Goal: Information Seeking & Learning: Learn about a topic

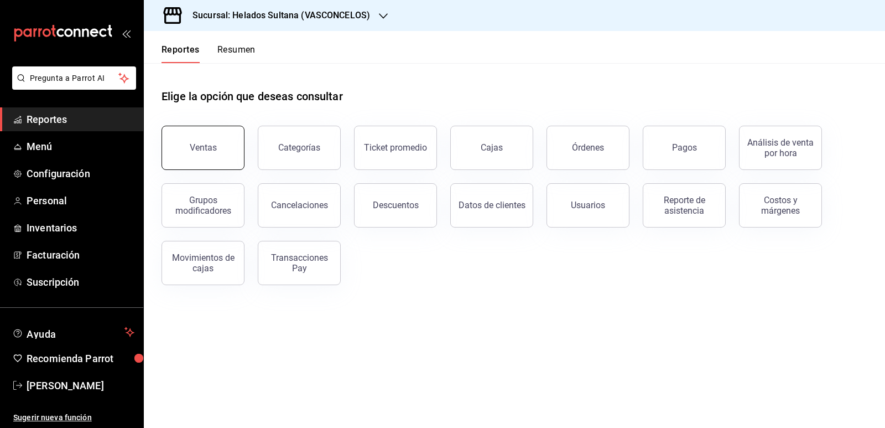
click at [199, 147] on div "Ventas" at bounding box center [203, 147] width 27 height 11
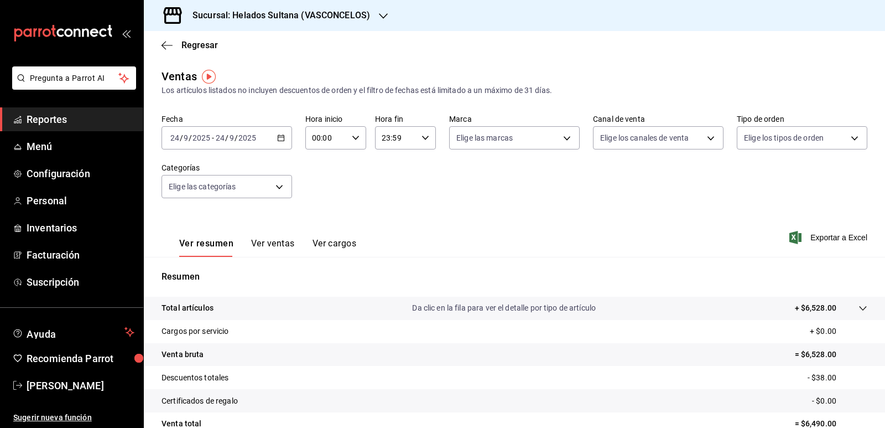
click at [280, 139] on icon "button" at bounding box center [281, 138] width 8 height 8
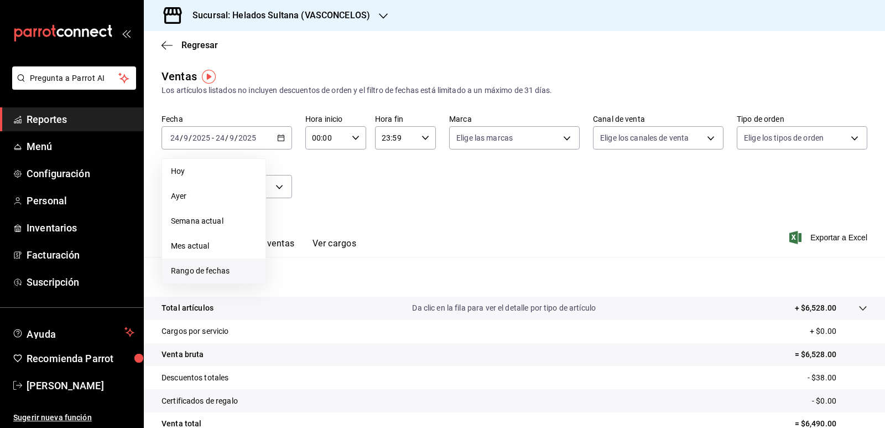
click at [202, 265] on span "Rango de fechas" at bounding box center [214, 271] width 86 height 12
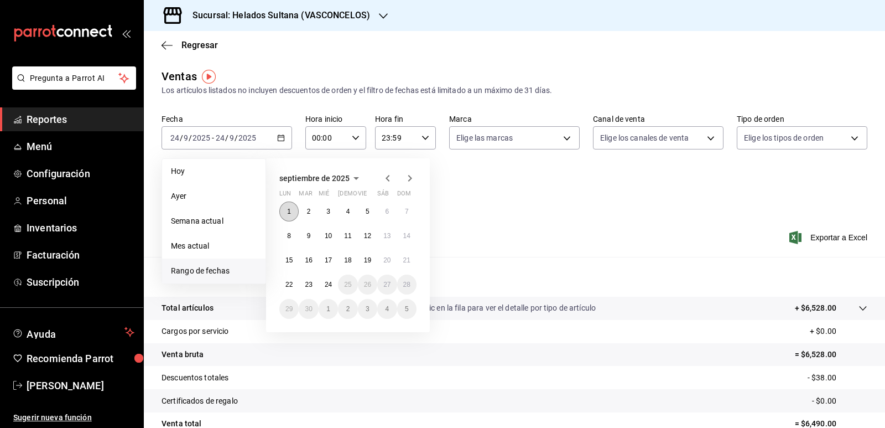
click at [286, 206] on button "1" at bounding box center [288, 211] width 19 height 20
click at [328, 284] on abbr "24" at bounding box center [328, 284] width 7 height 8
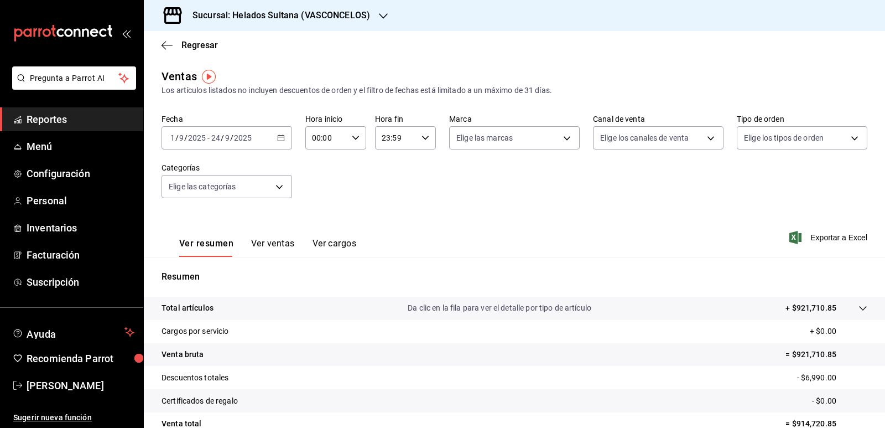
click at [278, 242] on button "Ver ventas" at bounding box center [273, 247] width 44 height 19
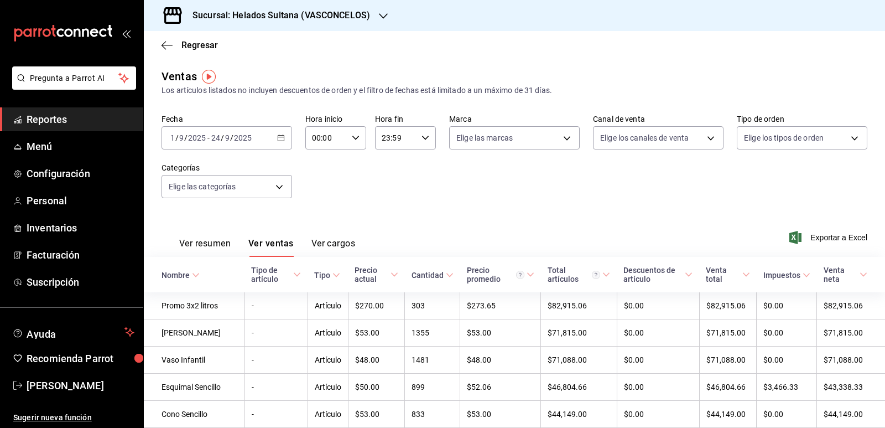
click at [446, 274] on \(Stroke\) at bounding box center [449, 275] width 7 height 4
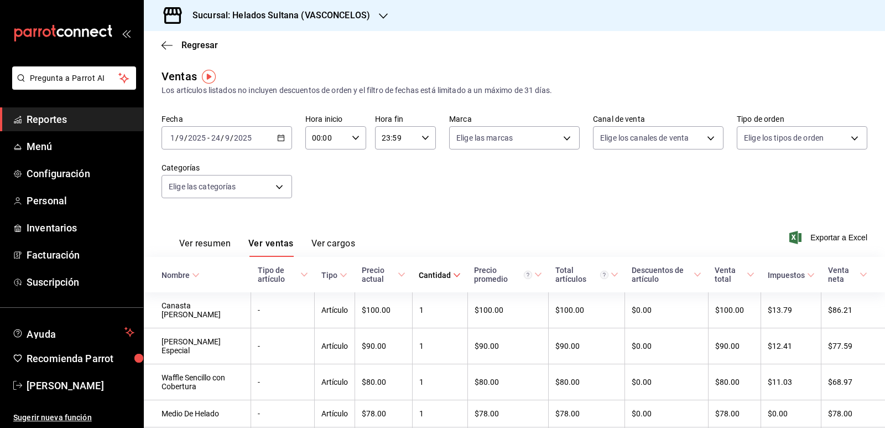
click at [444, 274] on span "Cantidad" at bounding box center [440, 274] width 42 height 9
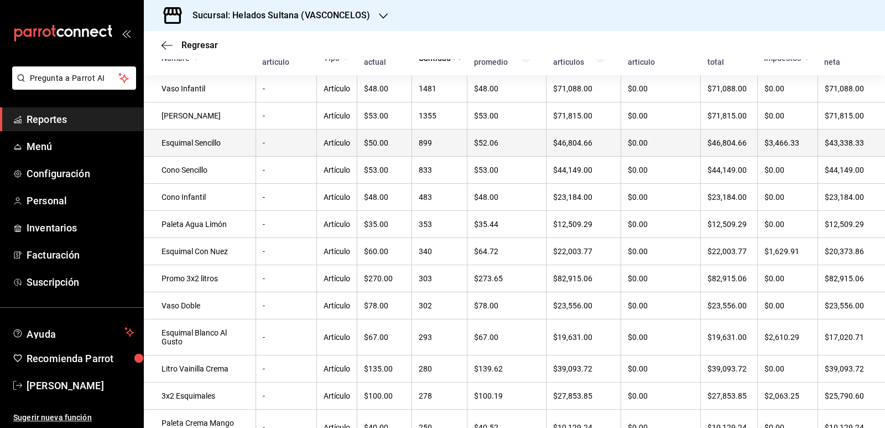
scroll to position [221, 0]
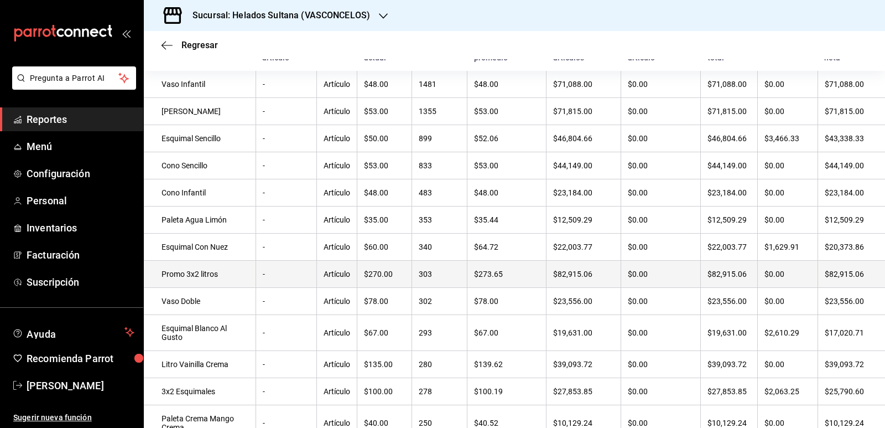
click at [215, 281] on td "Promo 3x2 litros" at bounding box center [200, 274] width 112 height 27
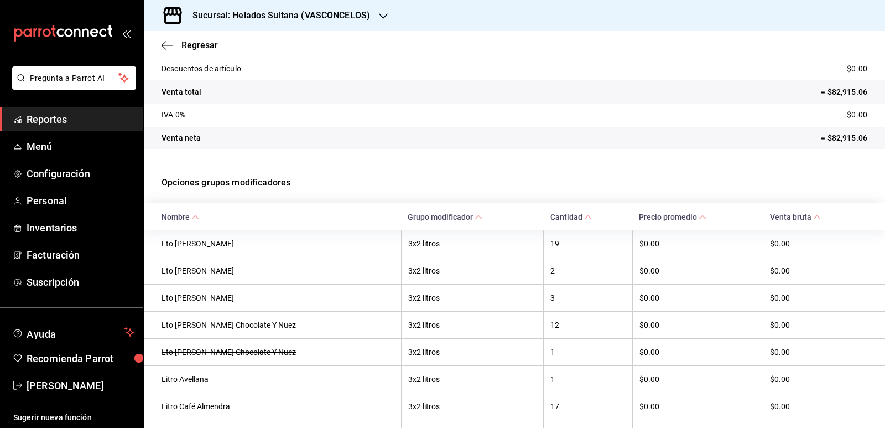
scroll to position [166, 0]
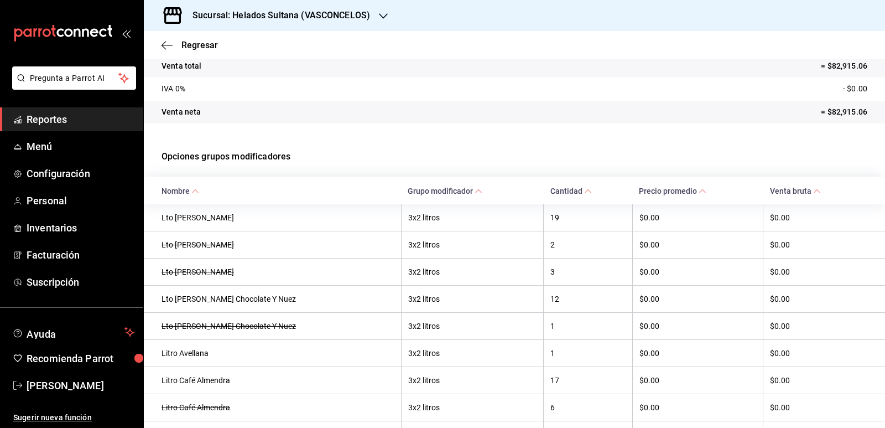
click at [584, 192] on icon at bounding box center [588, 191] width 8 height 8
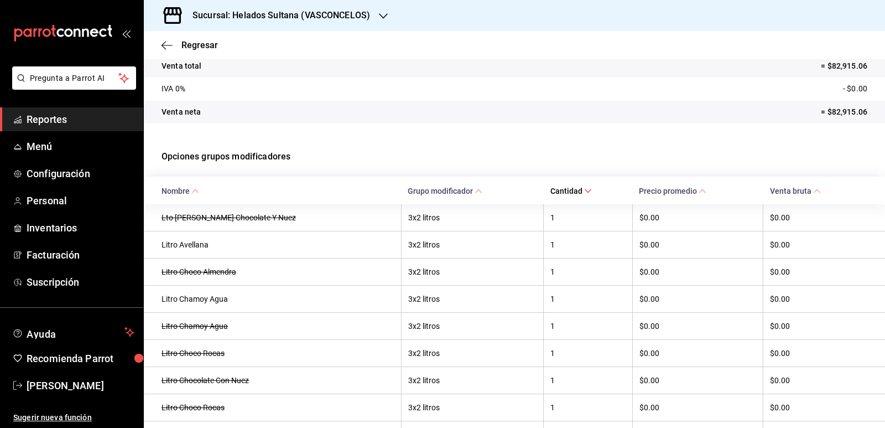
click at [585, 191] on \(Stroke\) at bounding box center [588, 191] width 7 height 4
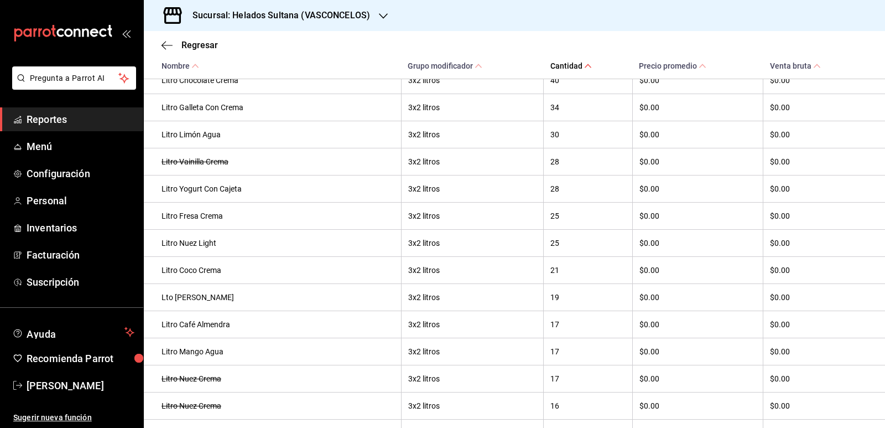
scroll to position [408, 0]
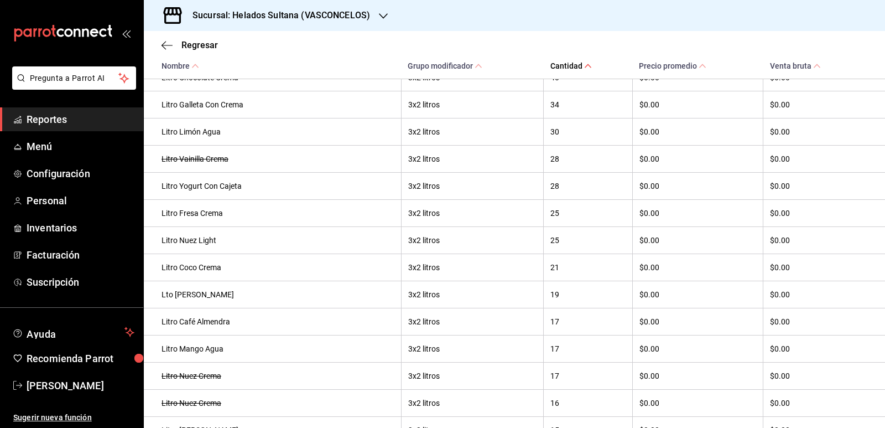
click at [53, 117] on span "Reportes" at bounding box center [81, 119] width 108 height 15
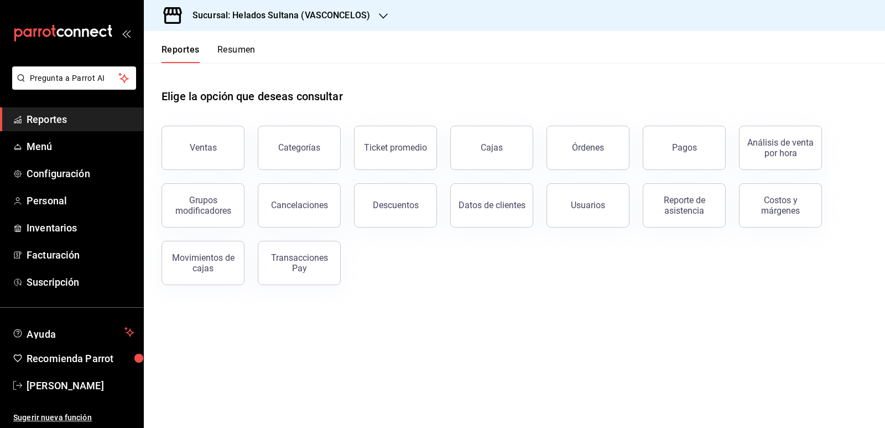
click at [243, 56] on button "Resumen" at bounding box center [236, 53] width 38 height 19
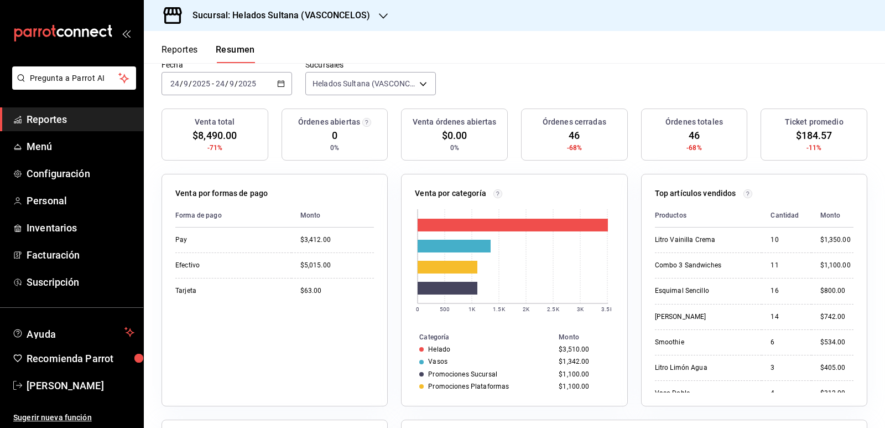
scroll to position [111, 0]
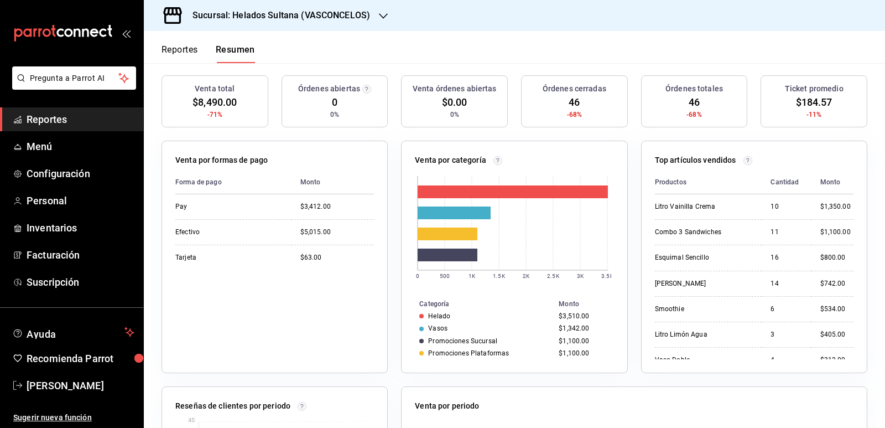
click at [182, 51] on button "Reportes" at bounding box center [179, 53] width 37 height 19
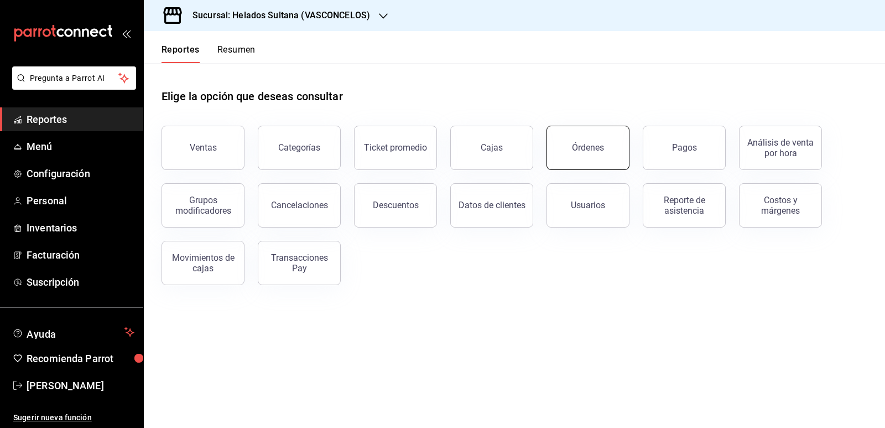
click at [603, 134] on button "Órdenes" at bounding box center [587, 148] width 83 height 44
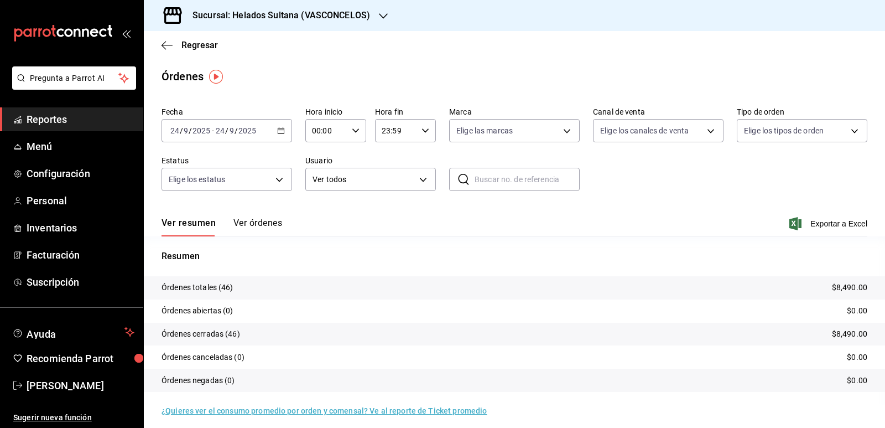
click at [267, 221] on button "Ver órdenes" at bounding box center [257, 226] width 49 height 19
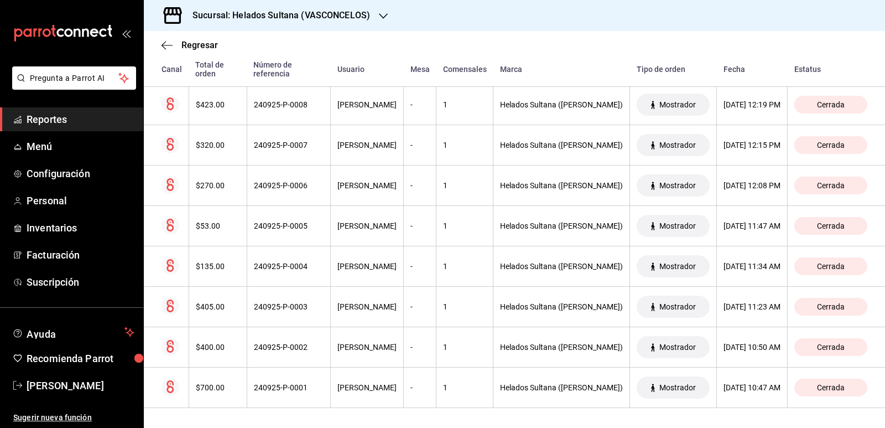
scroll to position [1745, 0]
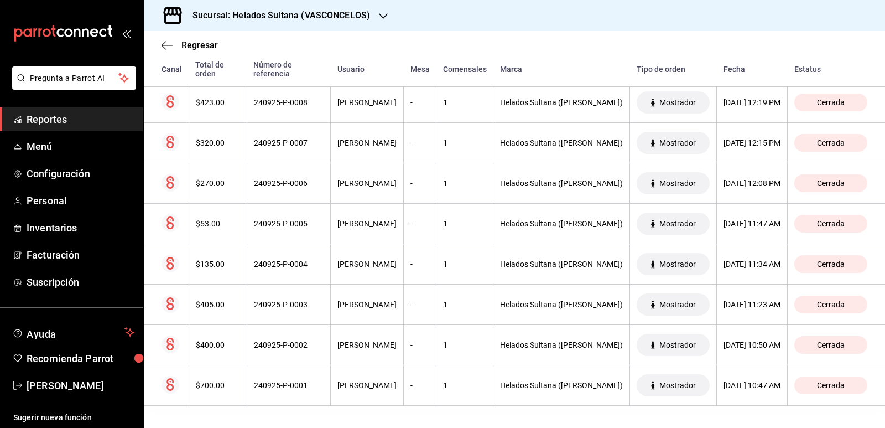
click at [811, 15] on div "Sucursal: Helados Sultana (VASCONCELOS)" at bounding box center [514, 15] width 741 height 31
click at [45, 116] on span "Reportes" at bounding box center [81, 119] width 108 height 15
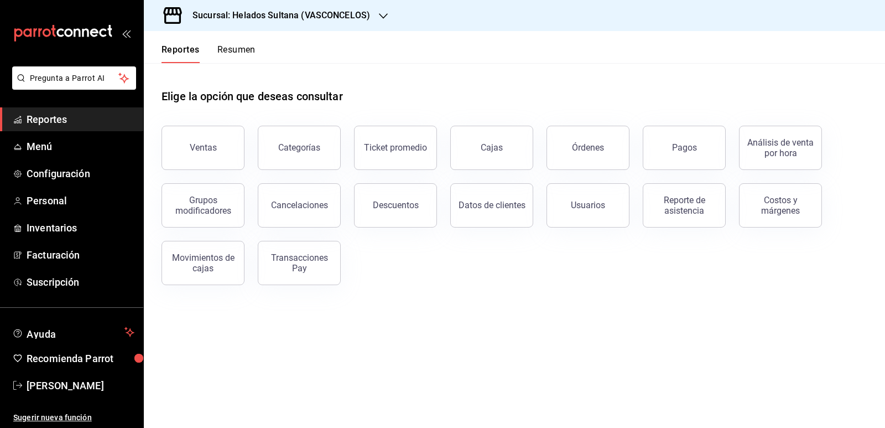
click at [237, 49] on button "Resumen" at bounding box center [236, 53] width 38 height 19
